Goal: Transaction & Acquisition: Purchase product/service

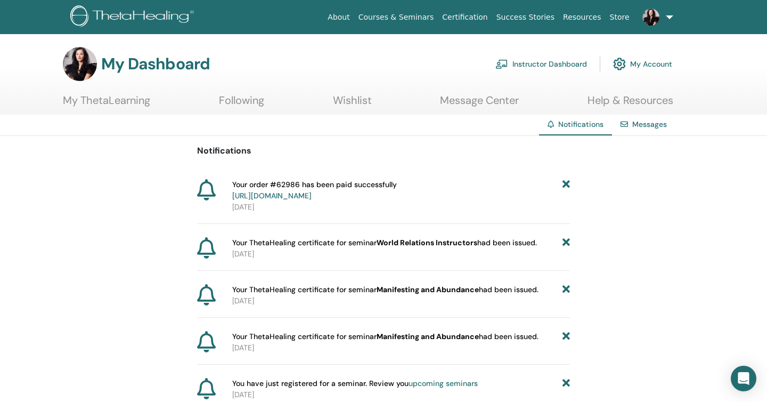
click at [116, 100] on link "My ThetaLearning" at bounding box center [106, 104] width 87 height 21
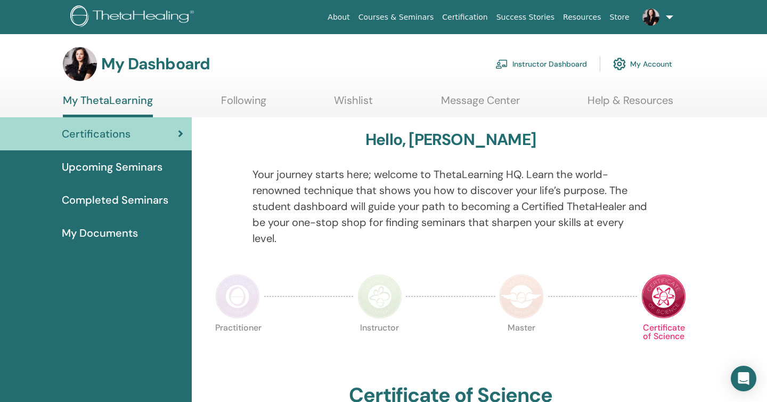
click at [104, 234] on span "My Documents" at bounding box center [100, 233] width 76 height 16
click at [104, 232] on span "My Documents" at bounding box center [100, 233] width 76 height 16
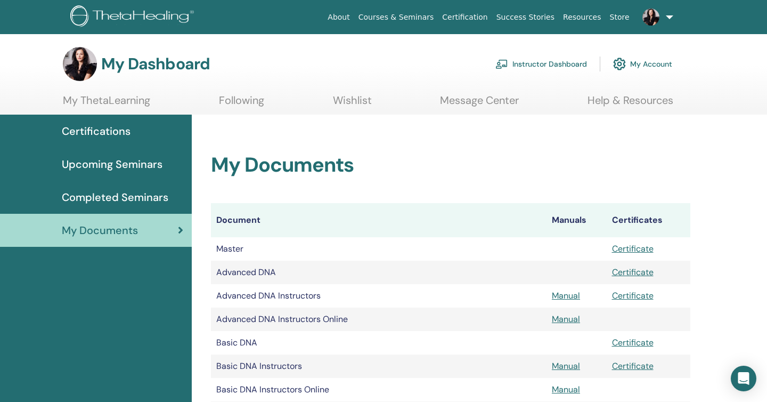
click at [96, 130] on span "Certifications" at bounding box center [96, 131] width 69 height 16
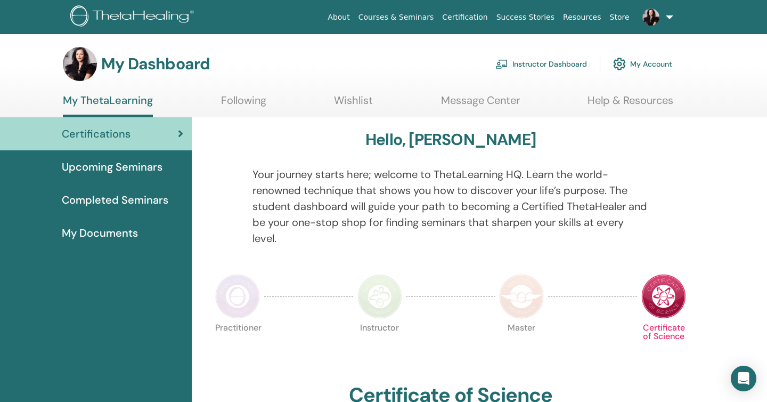
click at [511, 62] on link "Instructor Dashboard" at bounding box center [541, 63] width 92 height 23
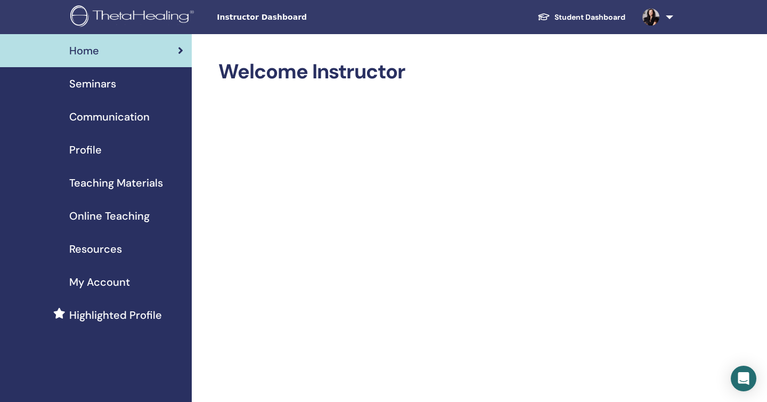
click at [80, 152] on span "Profile" at bounding box center [85, 150] width 32 height 16
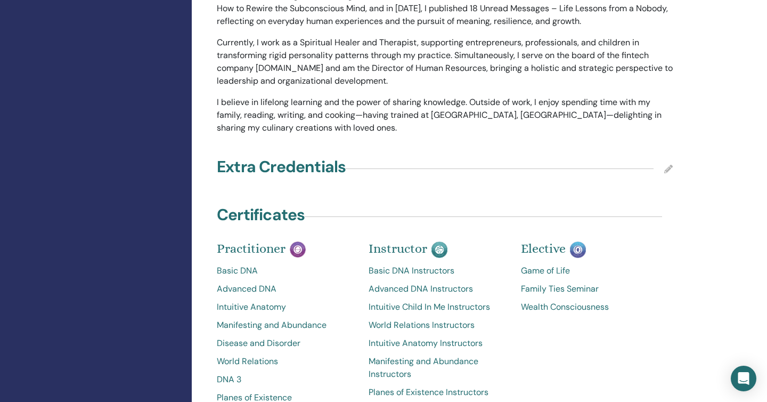
scroll to position [1100, 0]
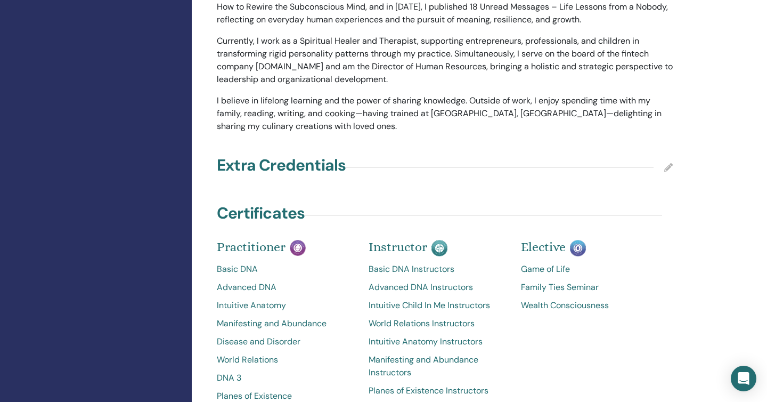
click at [666, 167] on icon at bounding box center [668, 167] width 9 height 9
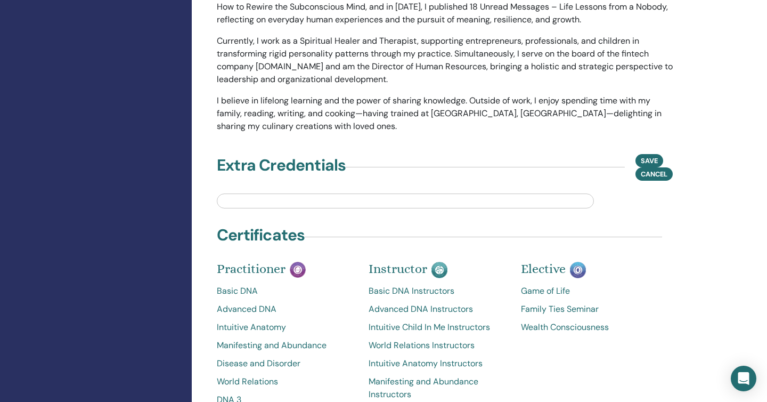
click at [325, 200] on input "text" at bounding box center [405, 200] width 377 height 15
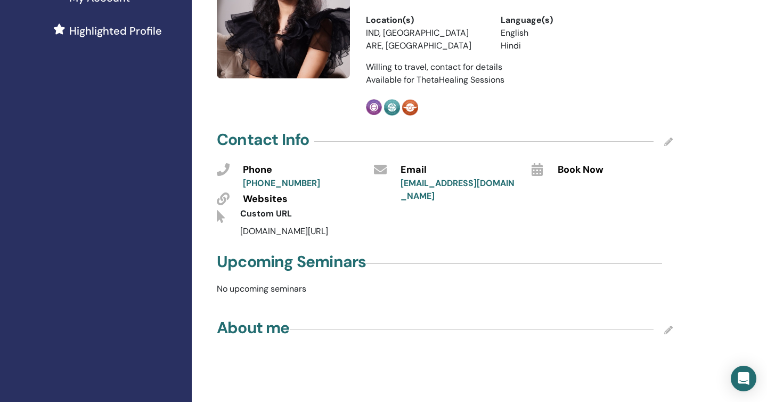
scroll to position [283, 0]
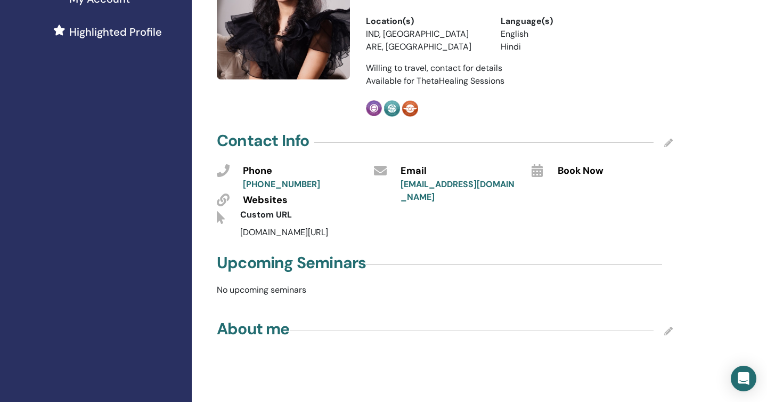
click at [259, 199] on span "Websites" at bounding box center [265, 200] width 45 height 14
click at [668, 144] on icon at bounding box center [668, 142] width 9 height 9
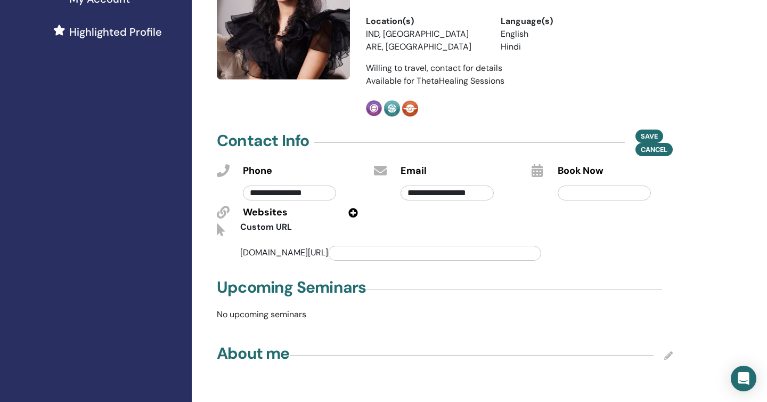
click at [353, 211] on icon at bounding box center [353, 213] width 10 height 10
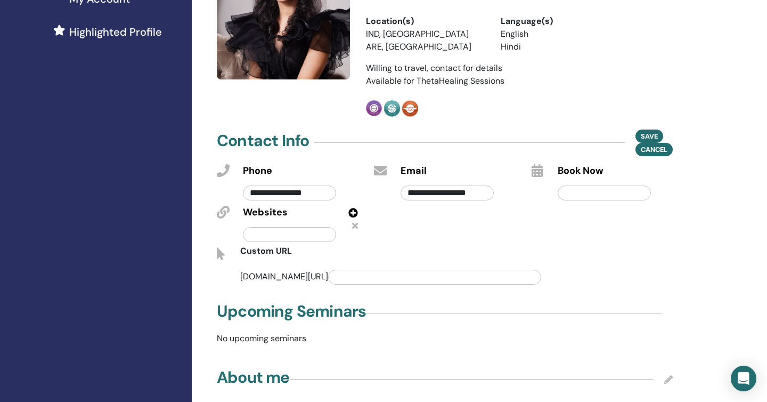
click at [259, 233] on input "text" at bounding box center [289, 234] width 93 height 15
type input "**********"
click at [335, 276] on input "text" at bounding box center [434, 276] width 213 height 15
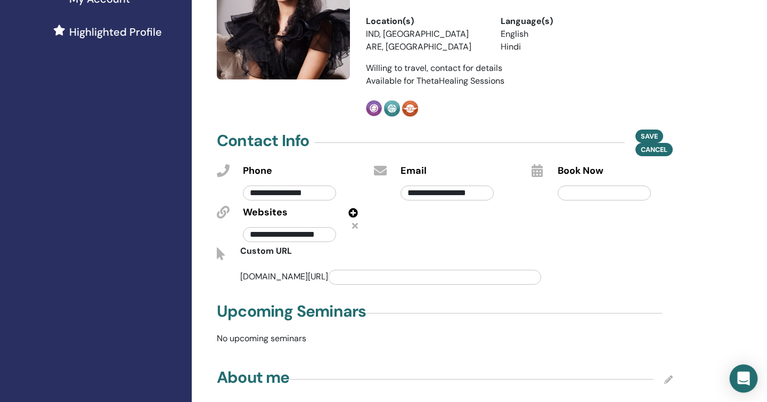
click at [740, 378] on icon "Open Intercom Messenger" at bounding box center [743, 378] width 12 height 14
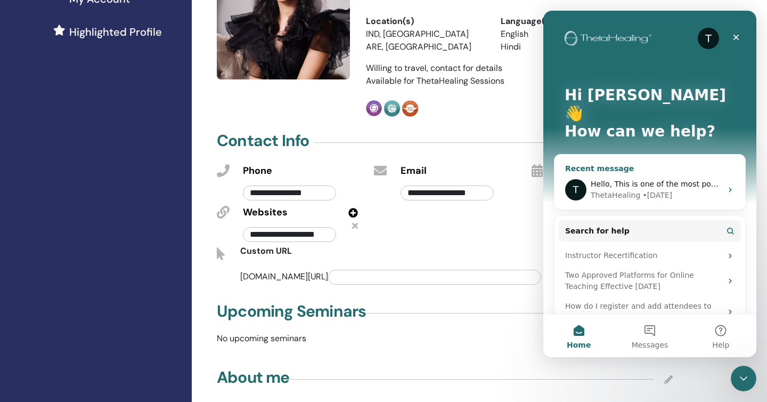
click at [649, 190] on div "• 1w ago" at bounding box center [657, 195] width 30 height 11
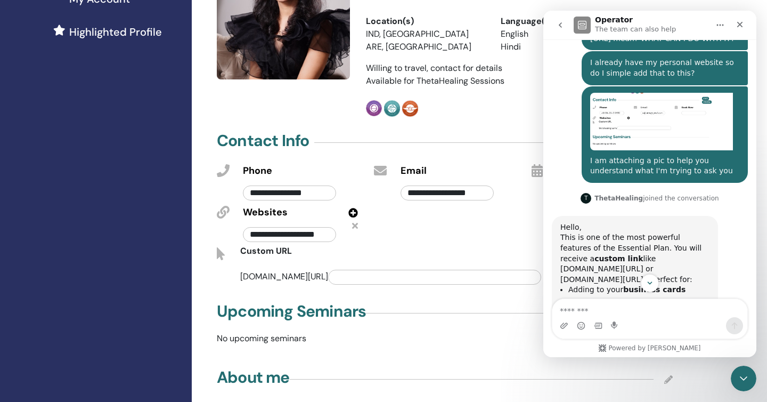
scroll to position [700, 0]
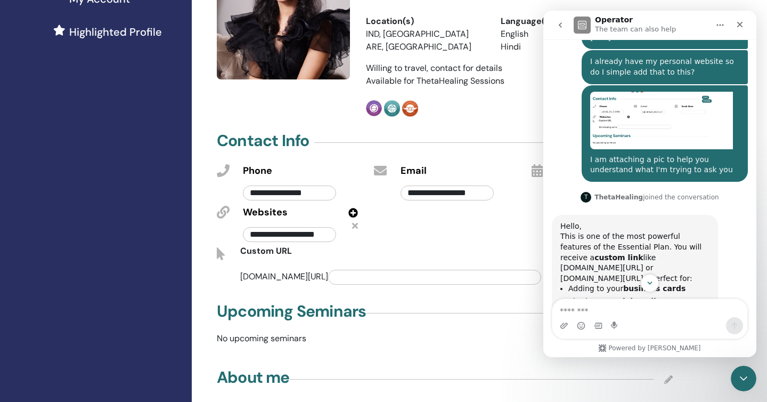
click at [328, 276] on input "text" at bounding box center [434, 276] width 213 height 15
type input "**********"
click at [738, 374] on icon "Close Intercom Messenger" at bounding box center [741, 376] width 13 height 13
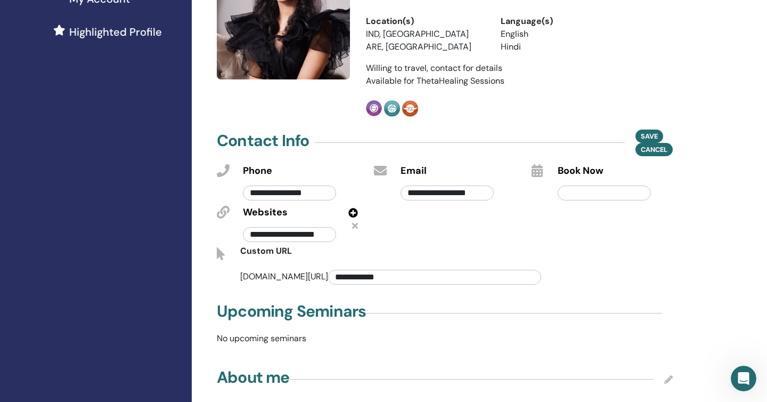
scroll to position [775, 0]
click at [646, 133] on span "Save" at bounding box center [649, 135] width 17 height 11
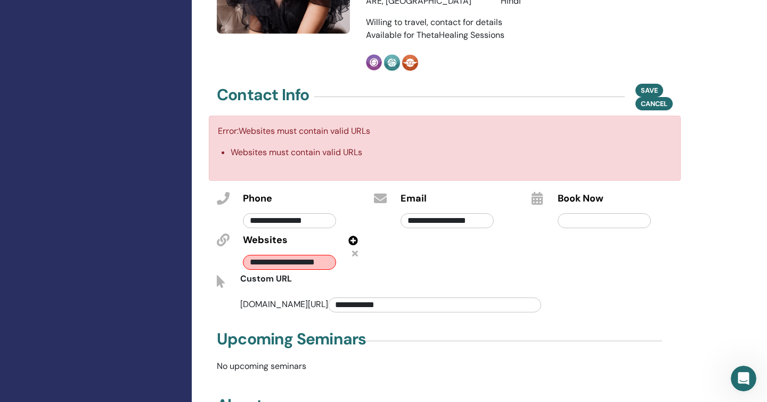
scroll to position [330, 0]
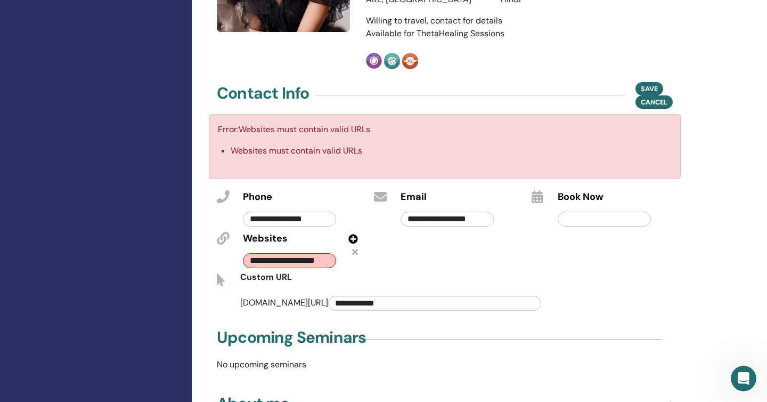
click at [331, 258] on input "**********" at bounding box center [289, 260] width 93 height 15
click at [304, 260] on input "**********" at bounding box center [289, 260] width 93 height 15
click at [250, 261] on input "**********" at bounding box center [289, 260] width 93 height 15
click at [355, 250] on icon at bounding box center [355, 251] width 6 height 9
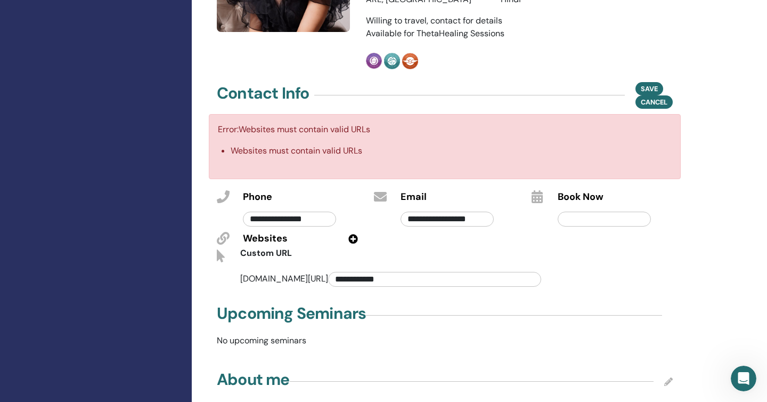
click at [353, 238] on icon at bounding box center [353, 239] width 10 height 10
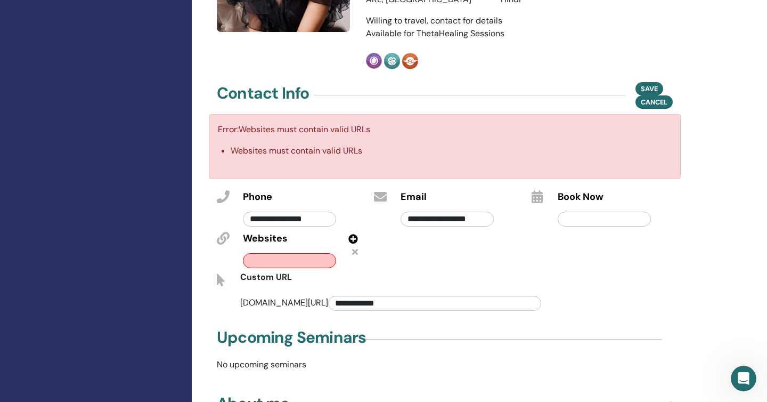
click at [265, 260] on input "text" at bounding box center [289, 260] width 93 height 15
paste input "**********"
type input "**********"
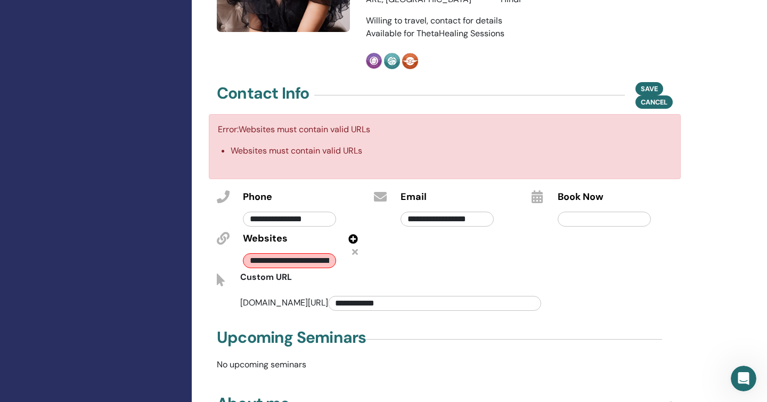
click at [386, 302] on input "**********" at bounding box center [434, 303] width 213 height 15
click at [645, 85] on span "Save" at bounding box center [649, 88] width 17 height 11
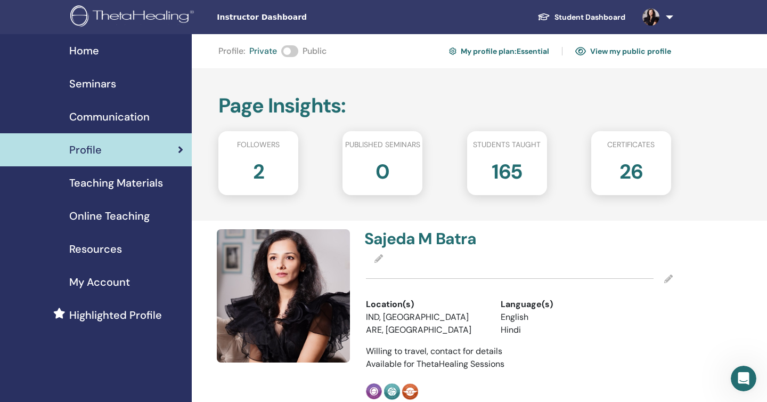
click at [101, 280] on span "My Account" at bounding box center [99, 282] width 61 height 16
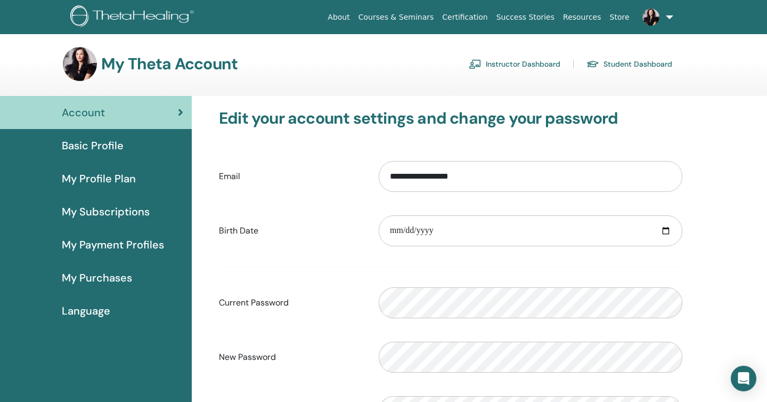
click at [101, 210] on span "My Subscriptions" at bounding box center [106, 211] width 88 height 16
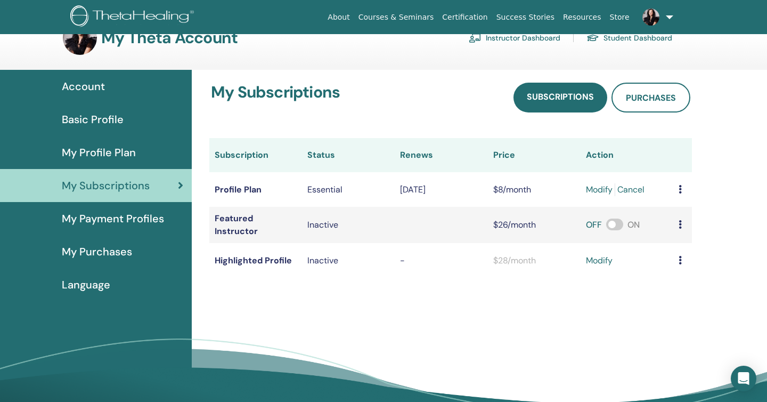
scroll to position [27, 0]
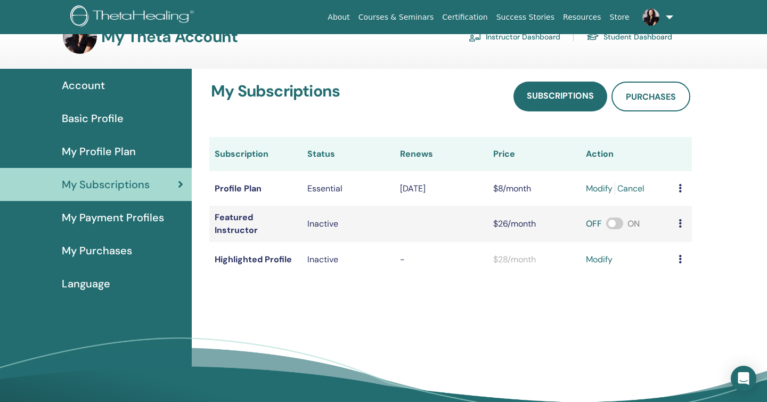
click at [105, 148] on span "My Profile Plan" at bounding box center [99, 151] width 74 height 16
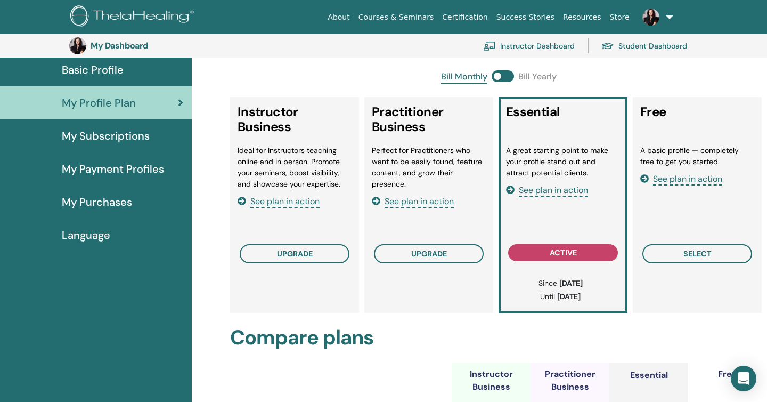
scroll to position [99, 0]
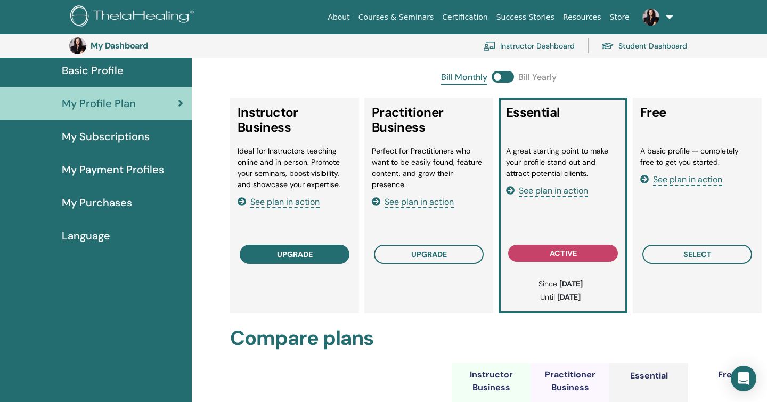
click at [296, 257] on span "upgrade" at bounding box center [295, 254] width 36 height 9
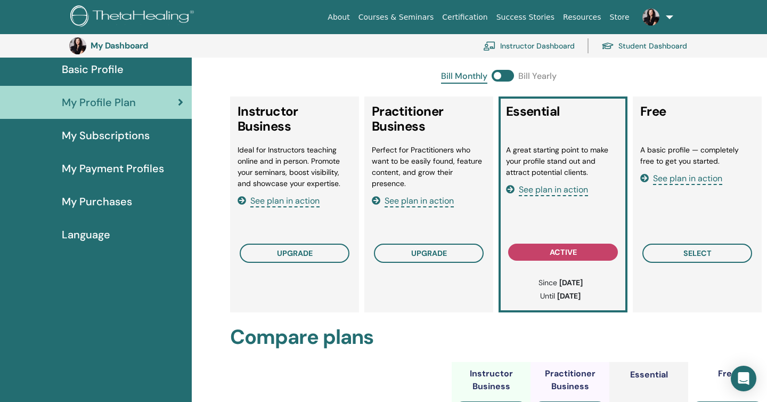
click at [497, 77] on span at bounding box center [503, 76] width 22 height 12
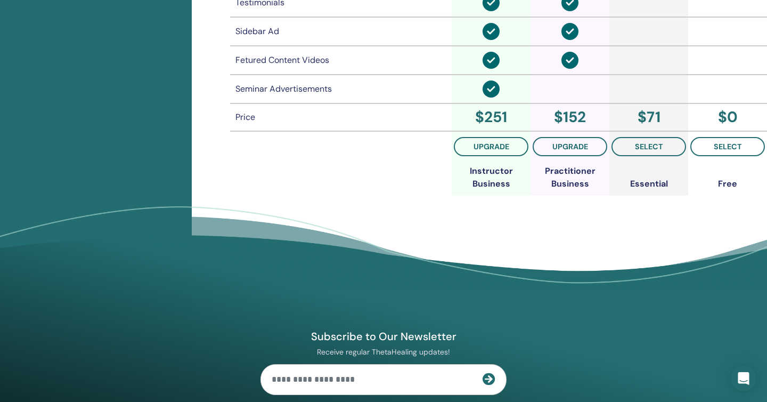
scroll to position [908, 0]
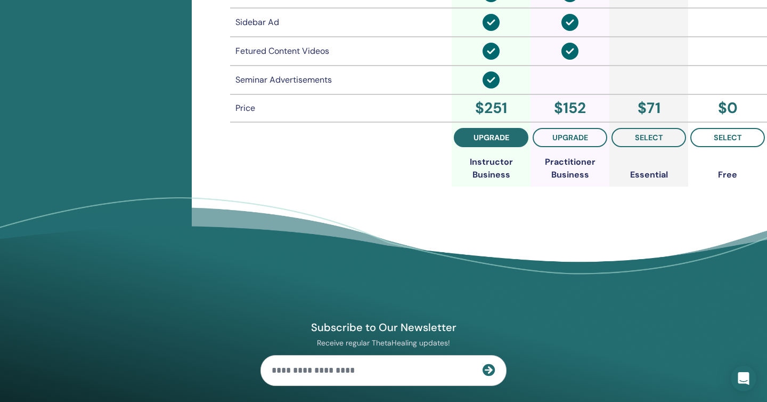
click at [482, 135] on span "upgrade" at bounding box center [491, 137] width 36 height 9
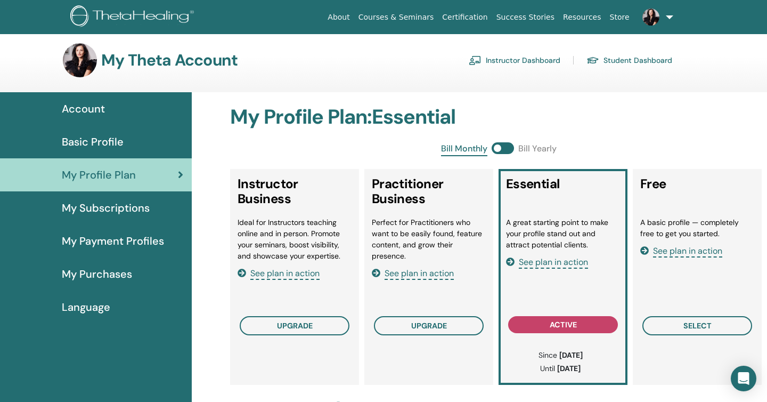
scroll to position [6, 0]
